Goal: Task Accomplishment & Management: Use online tool/utility

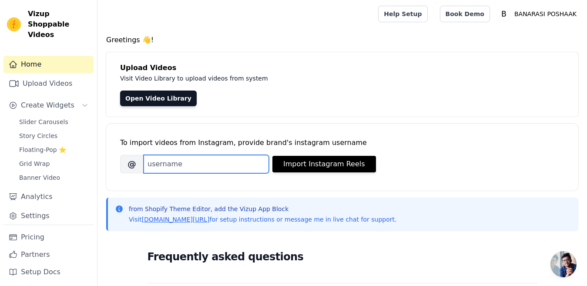
click at [178, 162] on input "Brand's Instagram Username" at bounding box center [206, 164] width 125 height 18
paste input "https://www.instagram.com/reel/DEl31pxS3WM/?utm_source=ig_web_copy_link&igsh=Mz…"
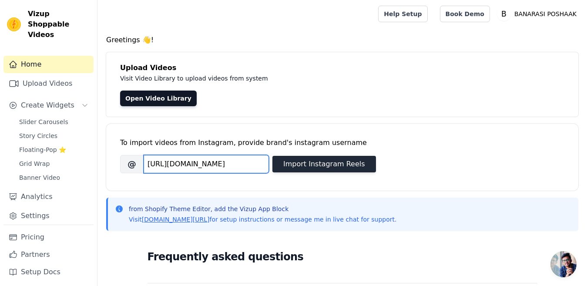
type input "https://www.instagram.com/reel/DEl31pxS3WM/?utm_source=ig_web_copy_link&igsh=Mz…"
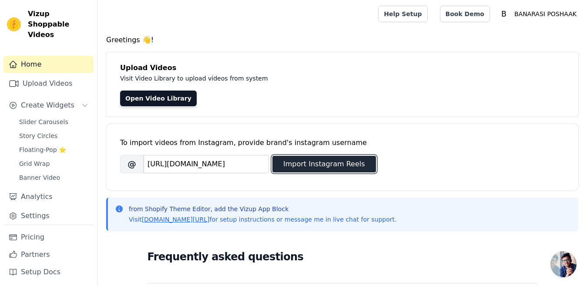
scroll to position [0, 0]
click at [302, 168] on button "Import Instagram Reels" at bounding box center [325, 164] width 104 height 17
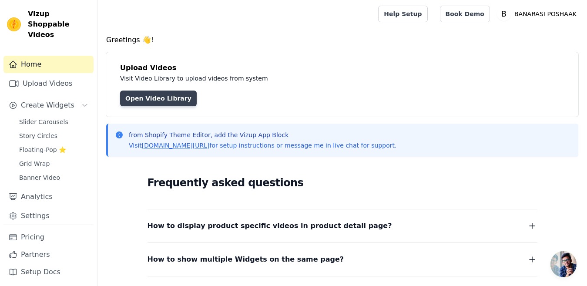
click at [168, 99] on link "Open Video Library" at bounding box center [158, 99] width 77 height 16
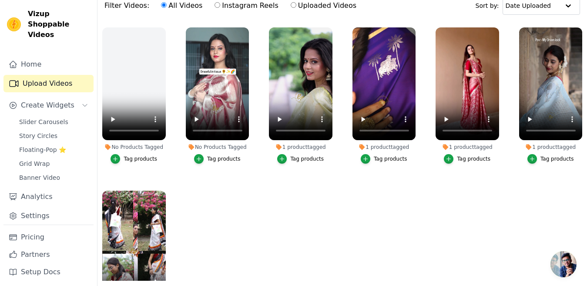
scroll to position [109, 0]
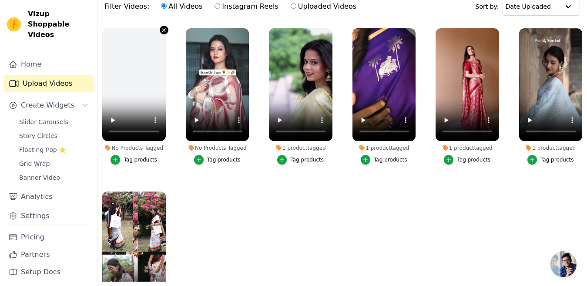
click at [164, 28] on icon "button" at bounding box center [164, 30] width 7 height 7
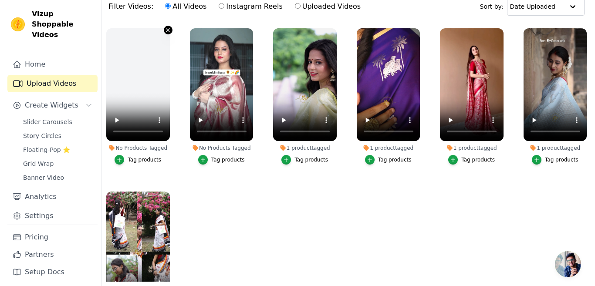
scroll to position [0, 0]
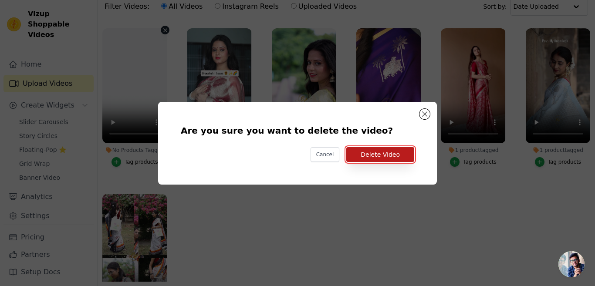
click at [388, 155] on button "Delete Video" at bounding box center [380, 154] width 68 height 15
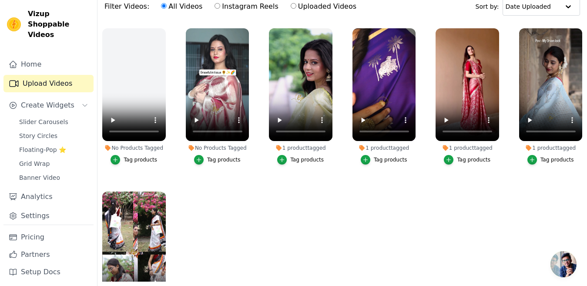
scroll to position [48, 0]
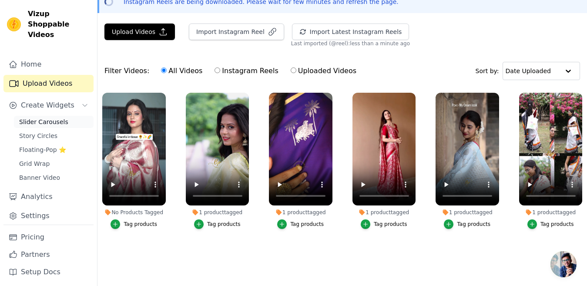
click at [56, 118] on span "Slider Carousels" at bounding box center [43, 122] width 49 height 9
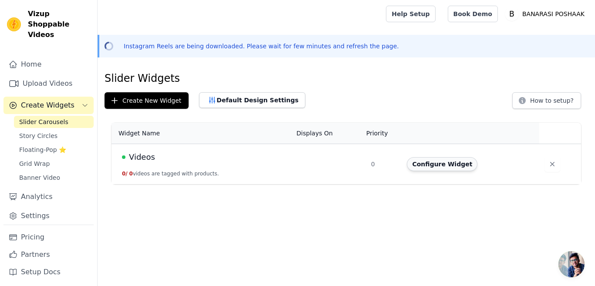
click at [438, 162] on button "Configure Widget" at bounding box center [442, 164] width 71 height 14
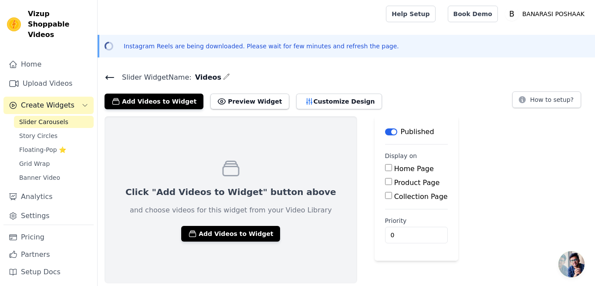
click at [385, 168] on input "Home Page" at bounding box center [388, 167] width 7 height 7
checkbox input "true"
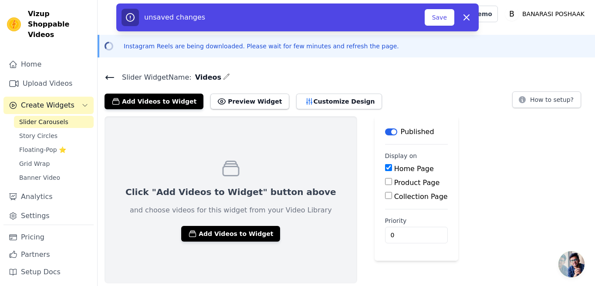
click at [385, 182] on input "Product Page" at bounding box center [388, 181] width 7 height 7
checkbox input "true"
click at [392, 207] on input "Specific Product Pages" at bounding box center [395, 205] width 7 height 7
radio input "true"
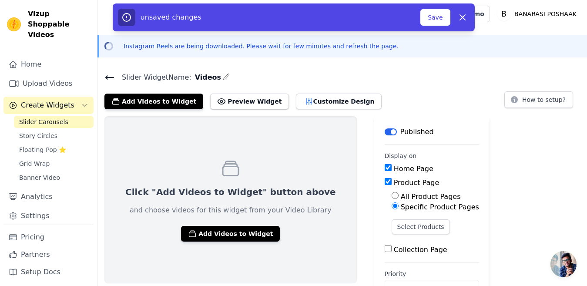
click at [392, 195] on input "All Product Pages" at bounding box center [395, 195] width 7 height 7
radio input "true"
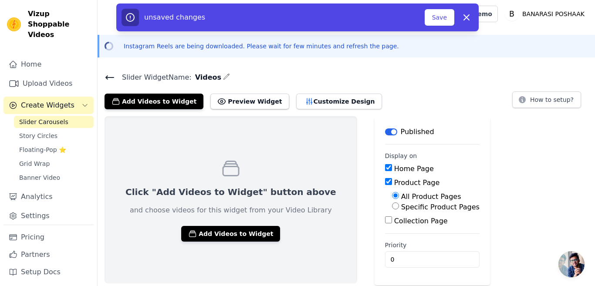
click at [385, 221] on input "Collection Page" at bounding box center [388, 219] width 7 height 7
checkbox input "true"
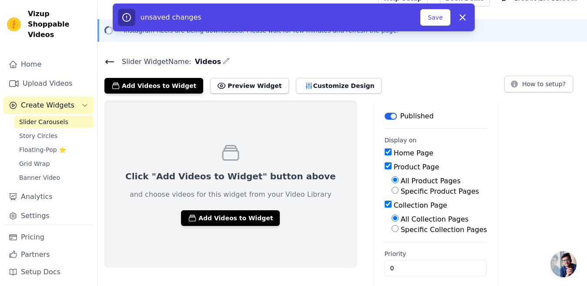
scroll to position [23, 0]
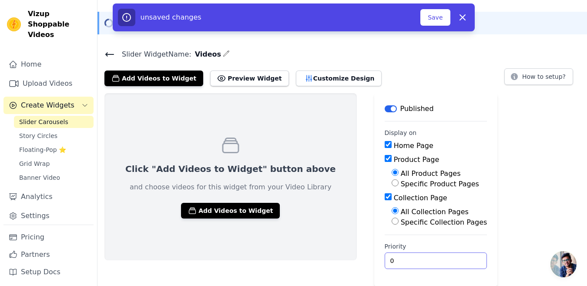
click at [422, 263] on input "0" at bounding box center [436, 261] width 103 height 17
click at [440, 17] on button "Save" at bounding box center [436, 17] width 30 height 17
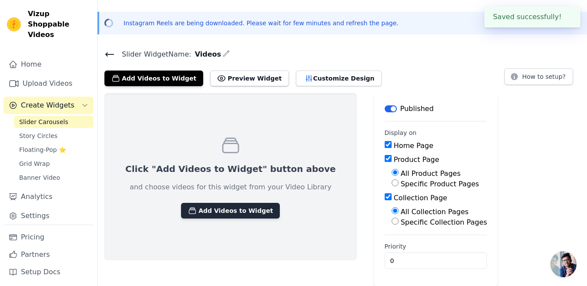
click at [214, 208] on button "Add Videos to Widget" at bounding box center [230, 211] width 99 height 16
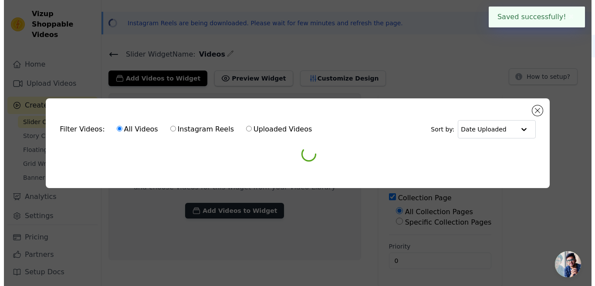
scroll to position [0, 0]
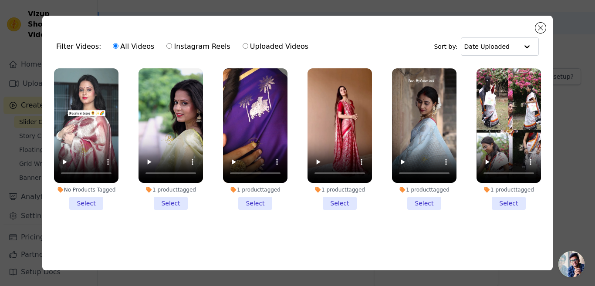
click at [86, 201] on li "No Products Tagged Select" at bounding box center [86, 138] width 64 height 141
click at [0, 0] on input "No Products Tagged Select" at bounding box center [0, 0] width 0 height 0
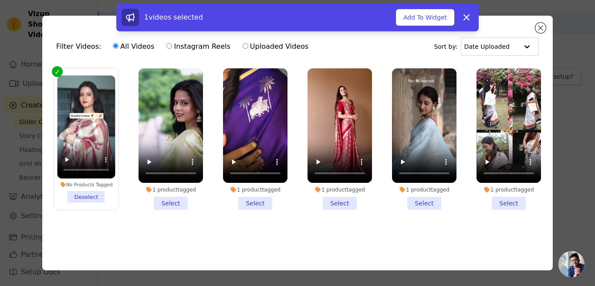
click at [172, 201] on li "1 product tagged Select" at bounding box center [170, 138] width 64 height 141
click at [0, 0] on input "1 product tagged Select" at bounding box center [0, 0] width 0 height 0
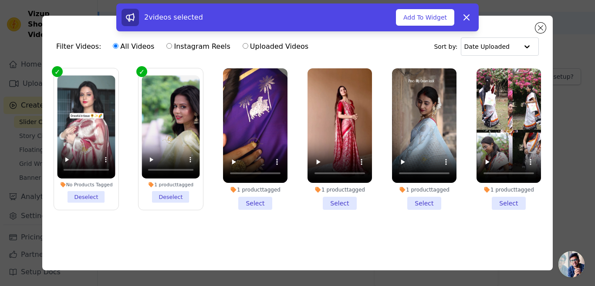
click at [252, 201] on li "1 product tagged Select" at bounding box center [255, 138] width 64 height 141
click at [0, 0] on input "1 product tagged Select" at bounding box center [0, 0] width 0 height 0
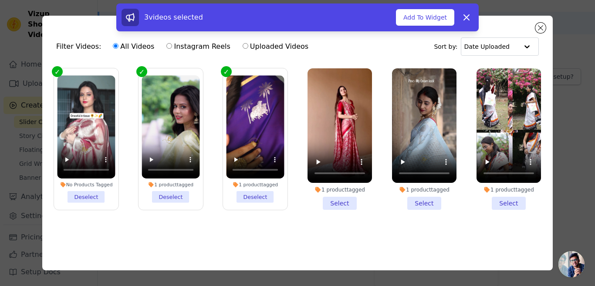
click at [337, 202] on li "1 product tagged Select" at bounding box center [339, 138] width 64 height 141
click at [0, 0] on input "1 product tagged Select" at bounding box center [0, 0] width 0 height 0
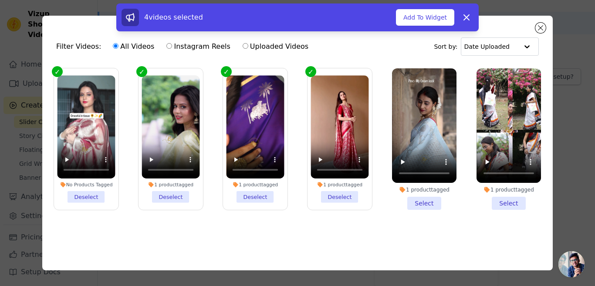
click at [426, 202] on li "1 product tagged Select" at bounding box center [424, 138] width 64 height 141
click at [0, 0] on input "1 product tagged Select" at bounding box center [0, 0] width 0 height 0
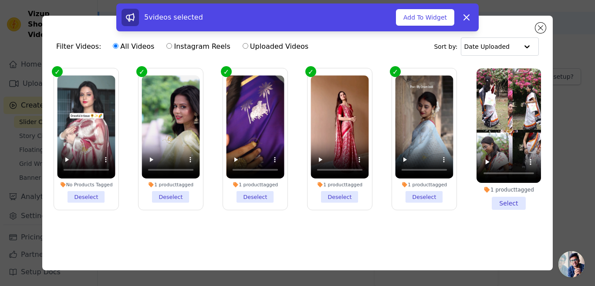
click at [512, 201] on li "1 product tagged Select" at bounding box center [508, 138] width 64 height 141
click at [0, 0] on input "1 product tagged Select" at bounding box center [0, 0] width 0 height 0
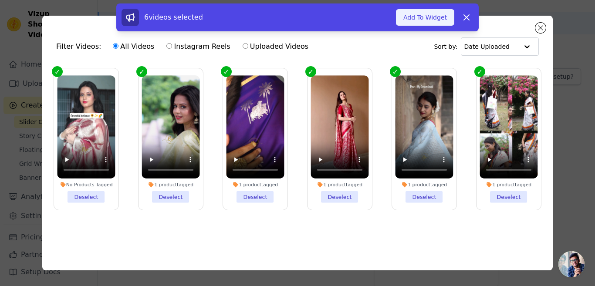
click at [429, 20] on button "Add To Widget" at bounding box center [425, 17] width 58 height 17
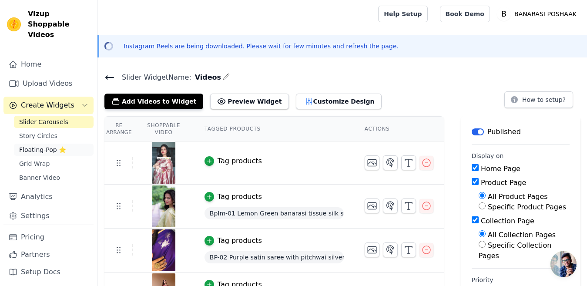
click at [42, 145] on span "Floating-Pop ⭐" at bounding box center [42, 149] width 47 height 9
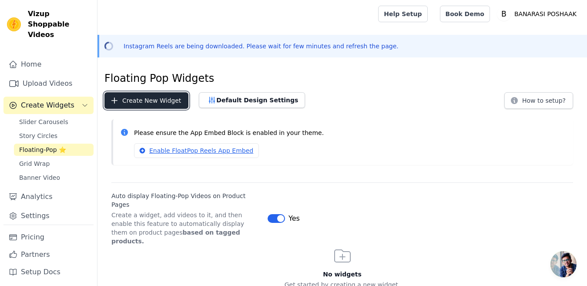
click at [149, 101] on button "Create New Widget" at bounding box center [146, 100] width 84 height 17
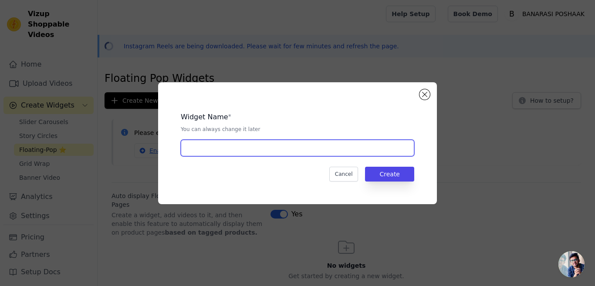
click at [209, 149] on input "text" at bounding box center [297, 148] width 233 height 17
type input "O"
type input "Festival collection"
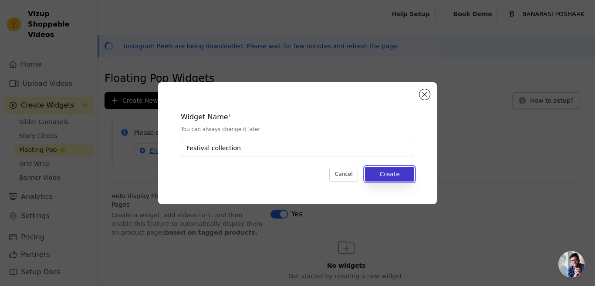
click at [387, 176] on button "Create" at bounding box center [389, 174] width 49 height 15
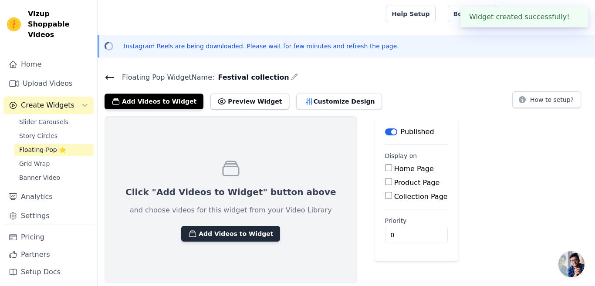
click at [222, 232] on button "Add Videos to Widget" at bounding box center [230, 234] width 99 height 16
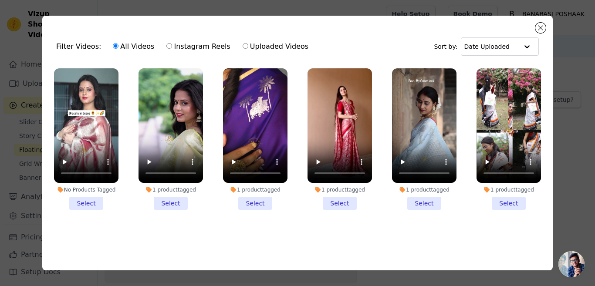
click at [256, 202] on li "1 product tagged Select" at bounding box center [255, 138] width 64 height 141
click at [0, 0] on input "1 product tagged Select" at bounding box center [0, 0] width 0 height 0
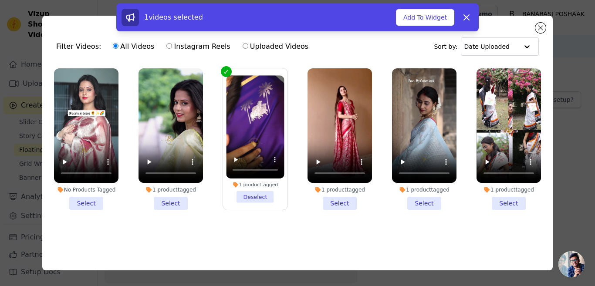
click at [339, 202] on li "1 product tagged Select" at bounding box center [339, 138] width 64 height 141
click at [0, 0] on input "1 product tagged Select" at bounding box center [0, 0] width 0 height 0
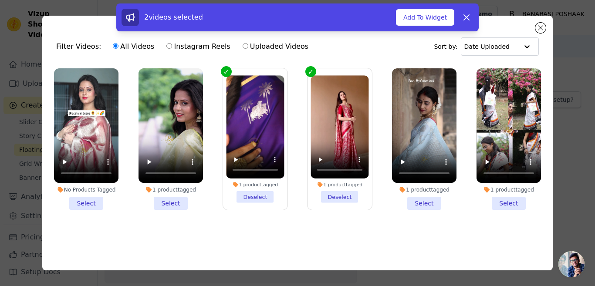
click at [168, 202] on li "1 product tagged Select" at bounding box center [170, 138] width 64 height 141
click at [0, 0] on input "1 product tagged Select" at bounding box center [0, 0] width 0 height 0
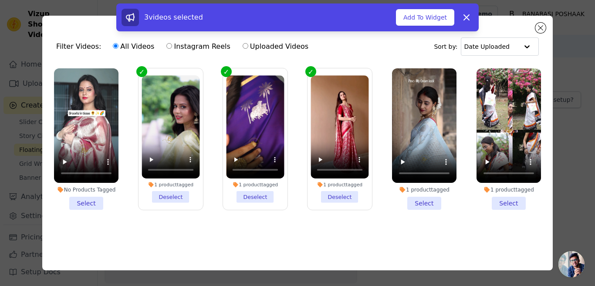
click at [84, 202] on li "No Products Tagged Select" at bounding box center [86, 138] width 64 height 141
click at [0, 0] on input "No Products Tagged Select" at bounding box center [0, 0] width 0 height 0
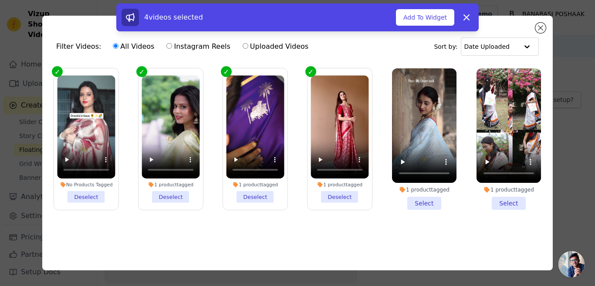
click at [427, 200] on li "1 product tagged Select" at bounding box center [424, 138] width 64 height 141
click at [0, 0] on input "1 product tagged Select" at bounding box center [0, 0] width 0 height 0
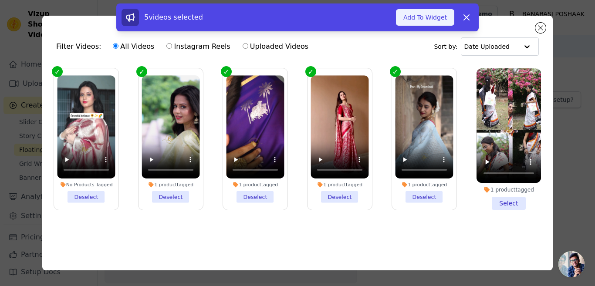
click at [439, 19] on button "Add To Widget" at bounding box center [425, 17] width 58 height 17
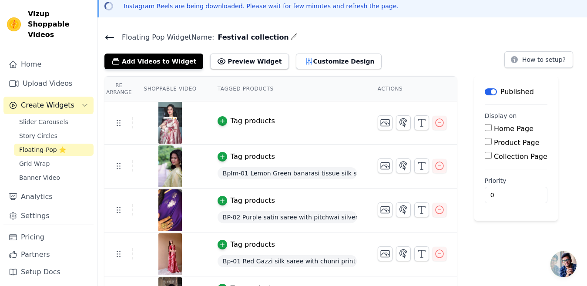
scroll to position [48, 0]
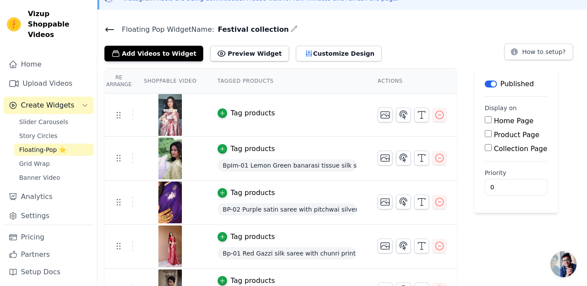
click at [485, 119] on input "Home Page" at bounding box center [488, 119] width 7 height 7
checkbox input "true"
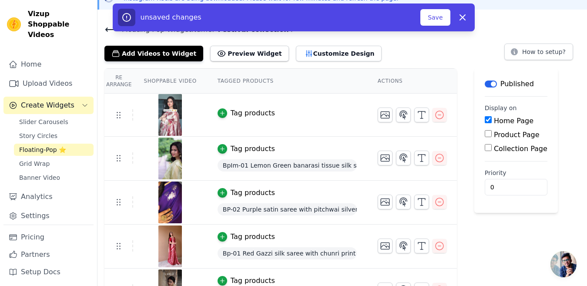
click at [485, 135] on input "Product Page" at bounding box center [488, 133] width 7 height 7
checkbox input "true"
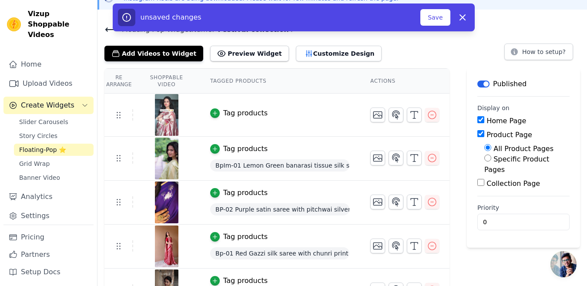
click at [483, 179] on input "Collection Page" at bounding box center [481, 182] width 7 height 7
checkbox input "true"
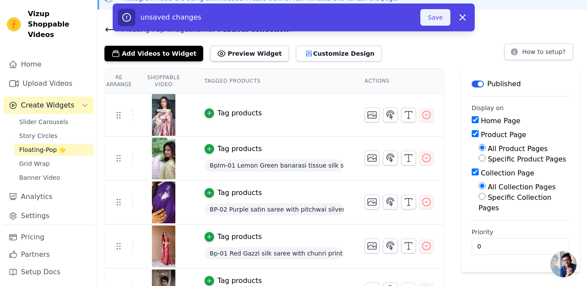
click at [441, 16] on button "Save" at bounding box center [436, 17] width 30 height 17
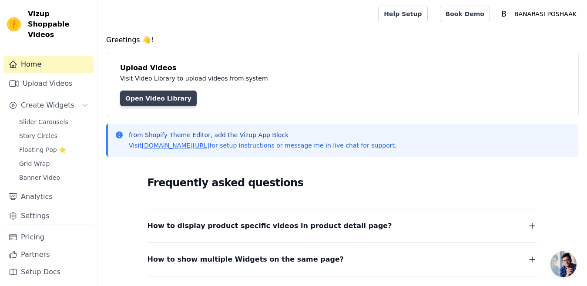
click at [166, 99] on link "Open Video Library" at bounding box center [158, 99] width 77 height 16
click at [166, 98] on link "Open Video Library" at bounding box center [158, 99] width 77 height 16
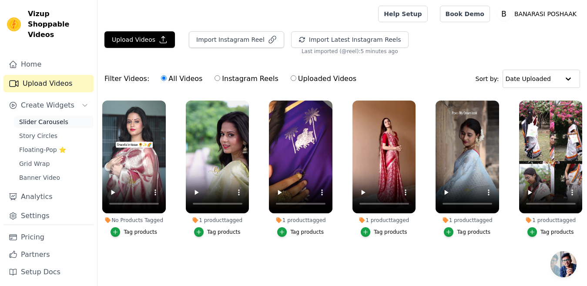
click at [54, 118] on span "Slider Carousels" at bounding box center [43, 122] width 49 height 9
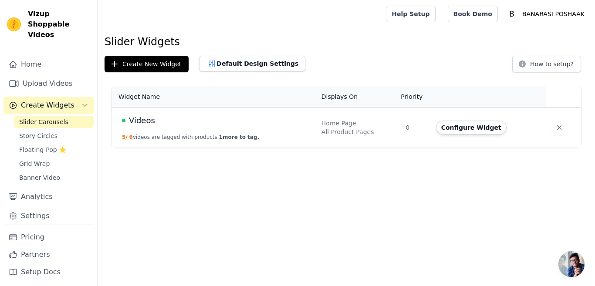
click at [408, 127] on td "0" at bounding box center [415, 128] width 30 height 40
click at [452, 129] on button "Configure Widget" at bounding box center [471, 128] width 71 height 14
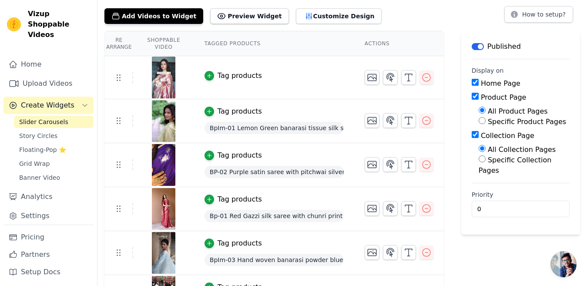
scroll to position [81, 0]
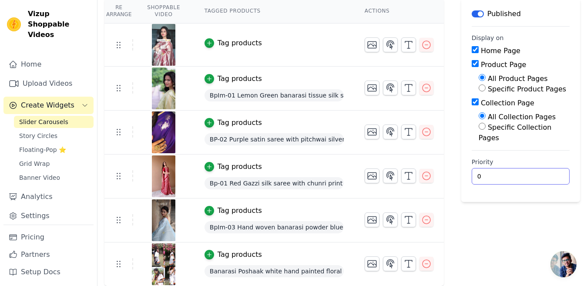
click at [493, 176] on input "0" at bounding box center [521, 176] width 98 height 17
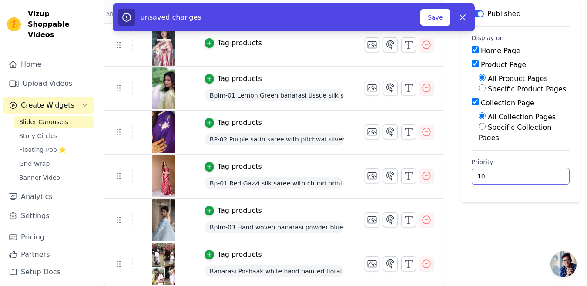
type input "10"
click at [542, 218] on div "Label Published Display on Home Page Product Page All Product Pages Specific Pr…" at bounding box center [520, 142] width 119 height 288
click at [377, 133] on icon "button" at bounding box center [372, 132] width 10 height 10
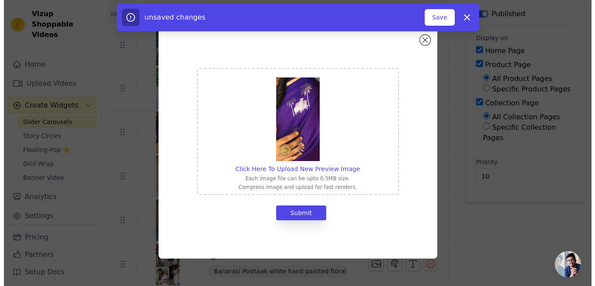
scroll to position [0, 0]
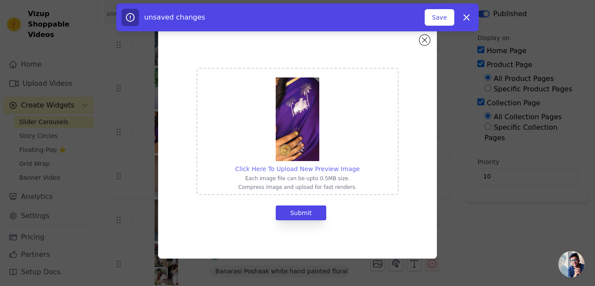
click at [294, 169] on span "Click Here To Upload New Preview Image" at bounding box center [297, 168] width 125 height 7
click at [359, 165] on input "Click Here To Upload New Preview Image Each image file can be upto 0.5MB size. …" at bounding box center [359, 164] width 0 height 0
type input "C:\fakepath\IMG_6489.jpg"
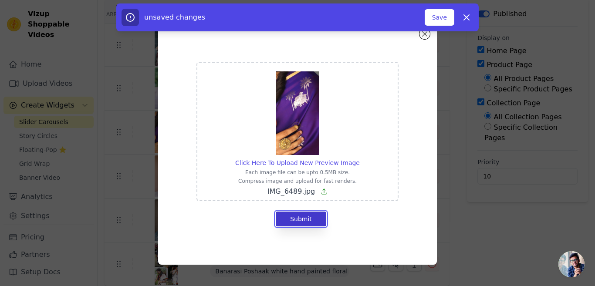
click at [302, 219] on button "Submit" at bounding box center [301, 219] width 51 height 15
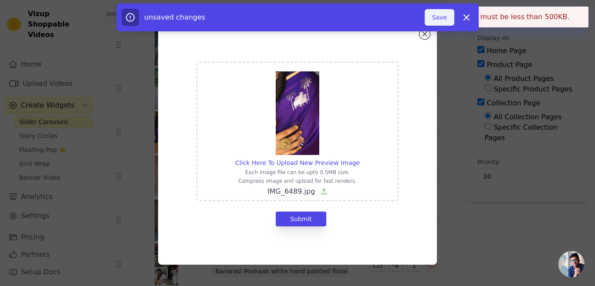
click at [445, 17] on button "Save" at bounding box center [439, 17] width 30 height 17
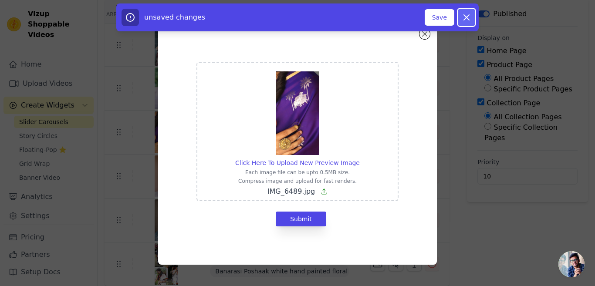
click at [465, 16] on icon "button" at bounding box center [466, 17] width 5 height 5
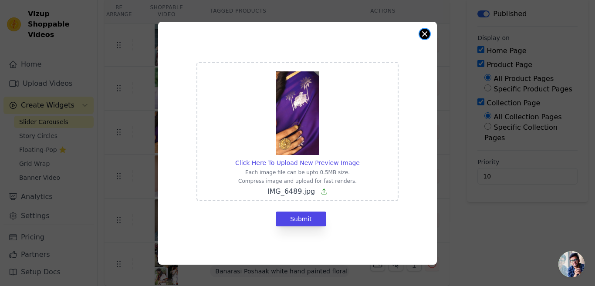
click at [424, 34] on button "Close modal" at bounding box center [424, 34] width 10 height 10
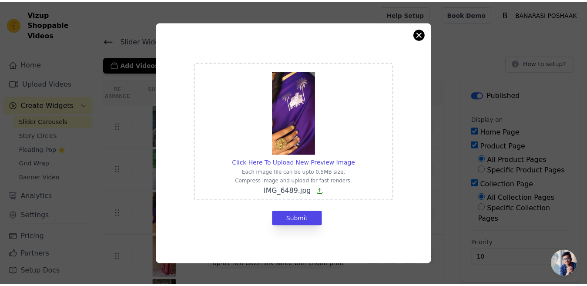
scroll to position [81, 0]
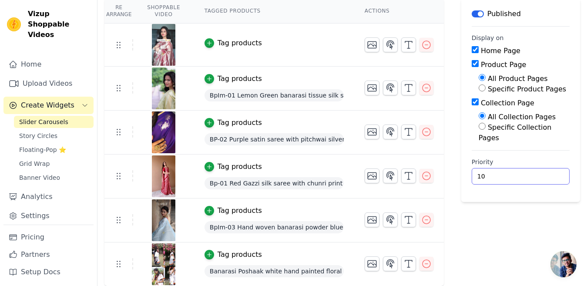
click at [515, 176] on input "10" at bounding box center [521, 176] width 98 height 17
type input "0"
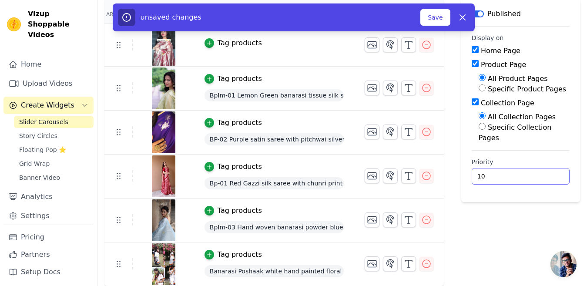
type input "10"
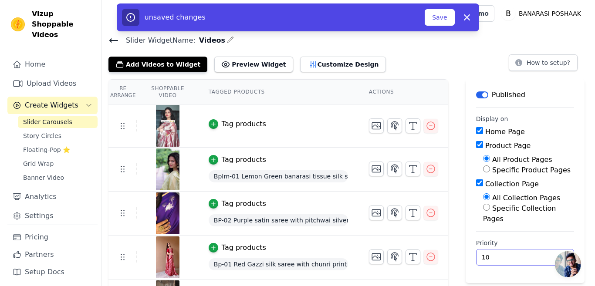
scroll to position [0, 0]
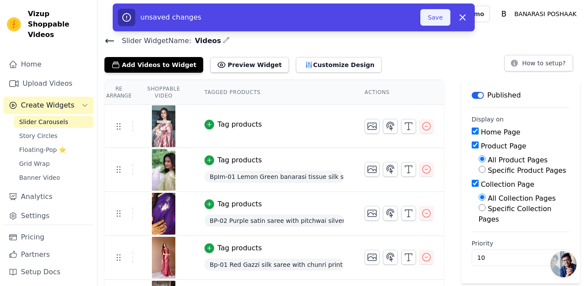
click at [441, 18] on button "Save" at bounding box center [436, 17] width 30 height 17
click at [434, 16] on button "Save" at bounding box center [436, 17] width 30 height 17
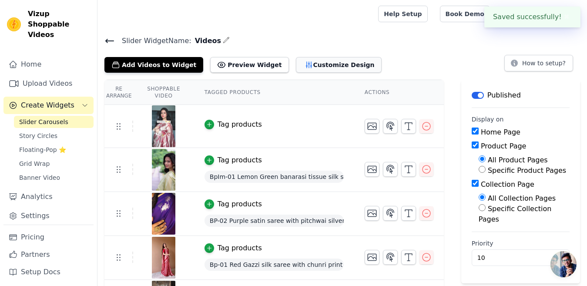
click at [306, 64] on icon "button" at bounding box center [309, 65] width 6 height 6
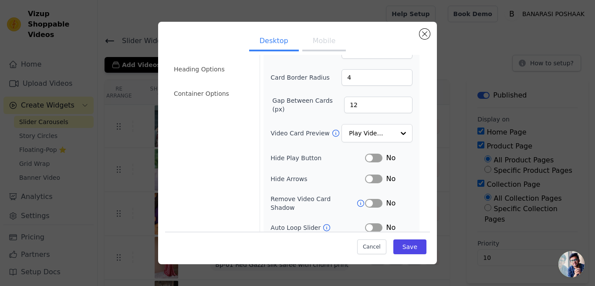
scroll to position [54, 0]
click at [396, 131] on div at bounding box center [402, 132] width 17 height 17
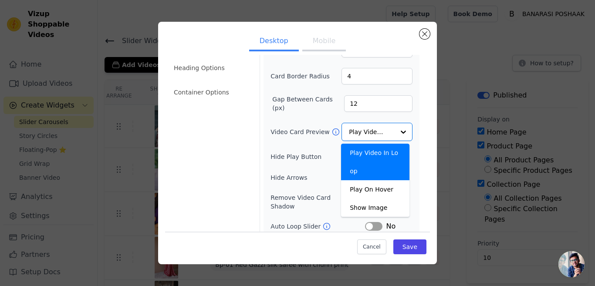
click at [413, 135] on form "Width (in px) 200 Height (in px) 355 Card Border Radius 4 Gap Between Cards (px…" at bounding box center [340, 141] width 163 height 277
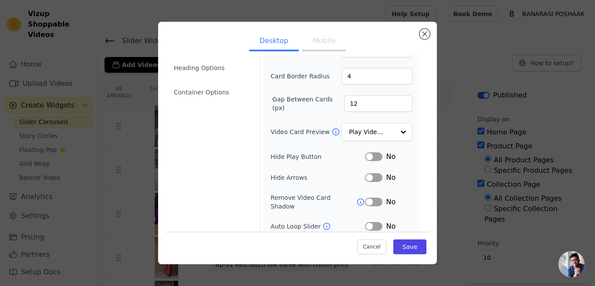
click at [366, 158] on button "Label" at bounding box center [373, 156] width 17 height 9
click at [372, 154] on button "Label" at bounding box center [373, 156] width 17 height 9
click at [365, 154] on button "Label" at bounding box center [373, 156] width 17 height 9
click at [365, 222] on button "Label" at bounding box center [373, 226] width 17 height 9
click at [372, 155] on button "Label" at bounding box center [373, 156] width 17 height 9
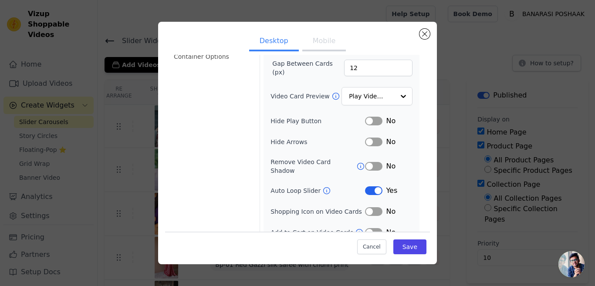
scroll to position [94, 0]
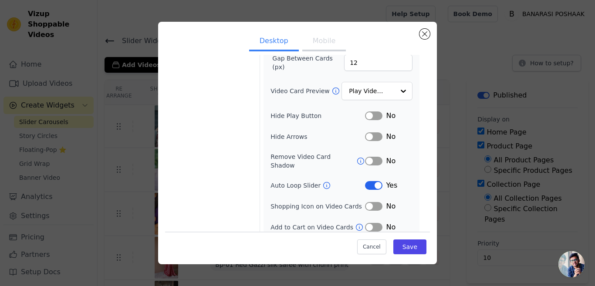
click at [365, 223] on button "Label" at bounding box center [373, 227] width 17 height 9
click at [403, 245] on button "Save" at bounding box center [409, 246] width 33 height 15
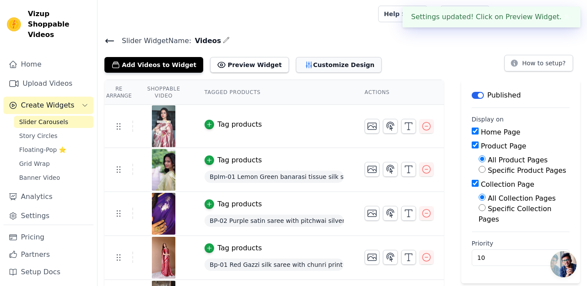
click at [306, 65] on button "Customize Design" at bounding box center [339, 65] width 86 height 16
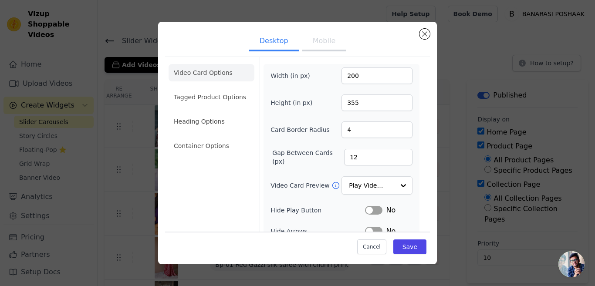
click at [319, 41] on button "Mobile" at bounding box center [324, 41] width 44 height 19
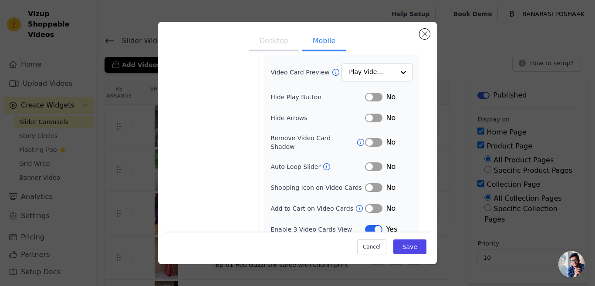
scroll to position [115, 0]
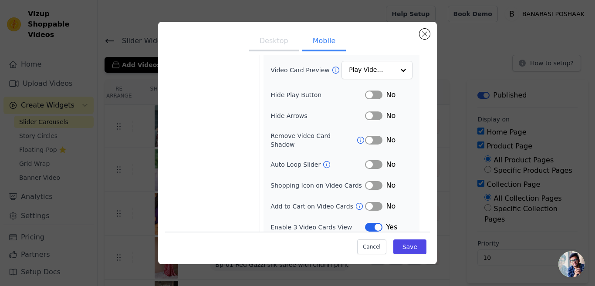
click at [365, 202] on button "Label" at bounding box center [373, 206] width 17 height 9
click at [365, 160] on button "Label" at bounding box center [373, 164] width 17 height 9
click at [404, 249] on button "Save" at bounding box center [409, 246] width 33 height 15
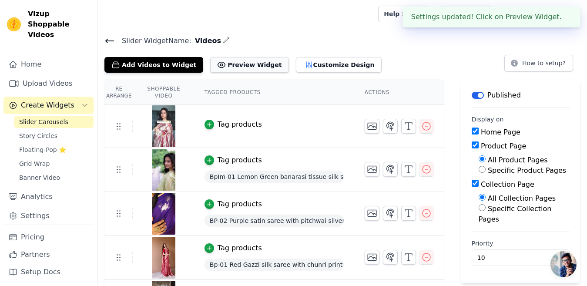
click at [236, 65] on button "Preview Widget" at bounding box center [249, 65] width 78 height 16
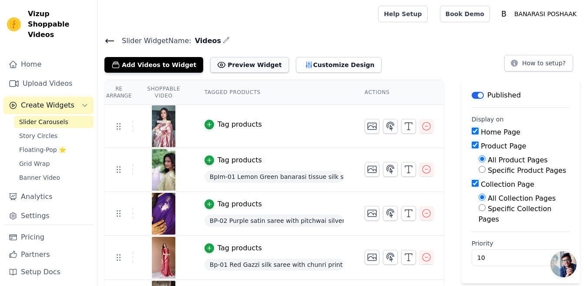
click at [234, 61] on button "Preview Widget" at bounding box center [249, 65] width 78 height 16
